Goal: Task Accomplishment & Management: Manage account settings

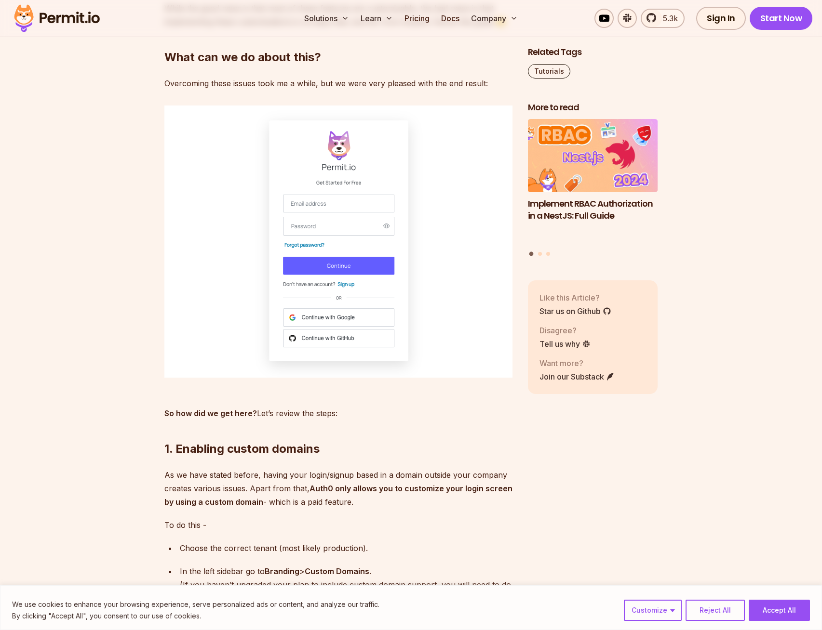
scroll to position [1398, 0]
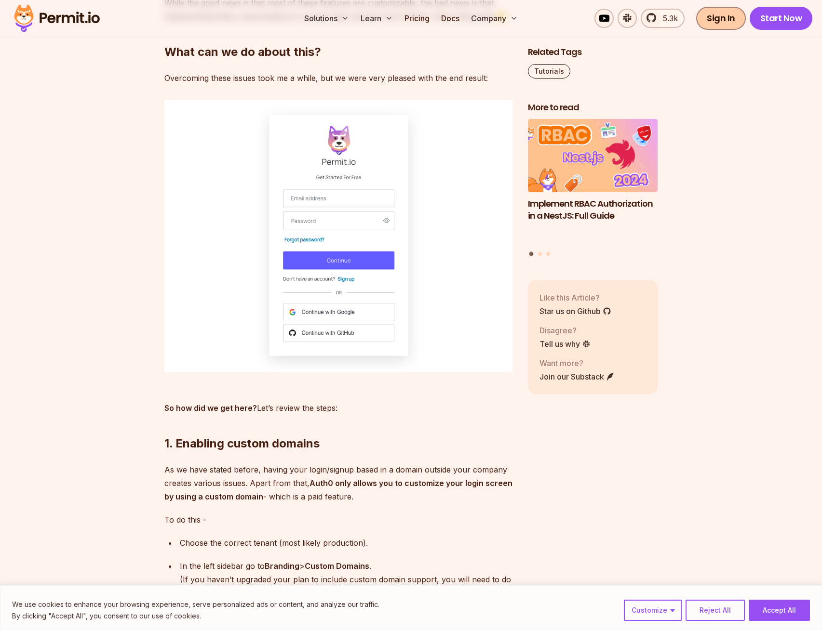
click at [738, 9] on link "Sign In" at bounding box center [721, 18] width 50 height 23
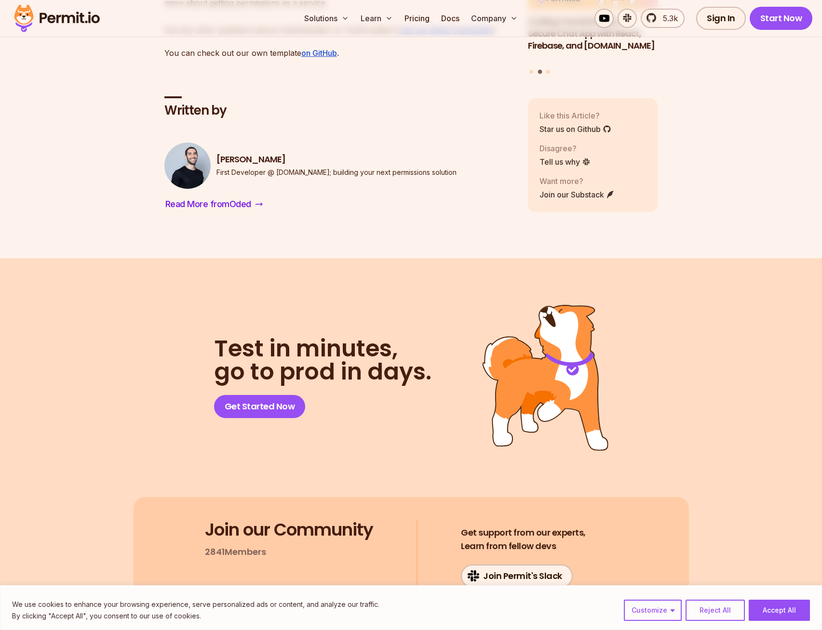
scroll to position [5293, 0]
